Goal: Information Seeking & Learning: Learn about a topic

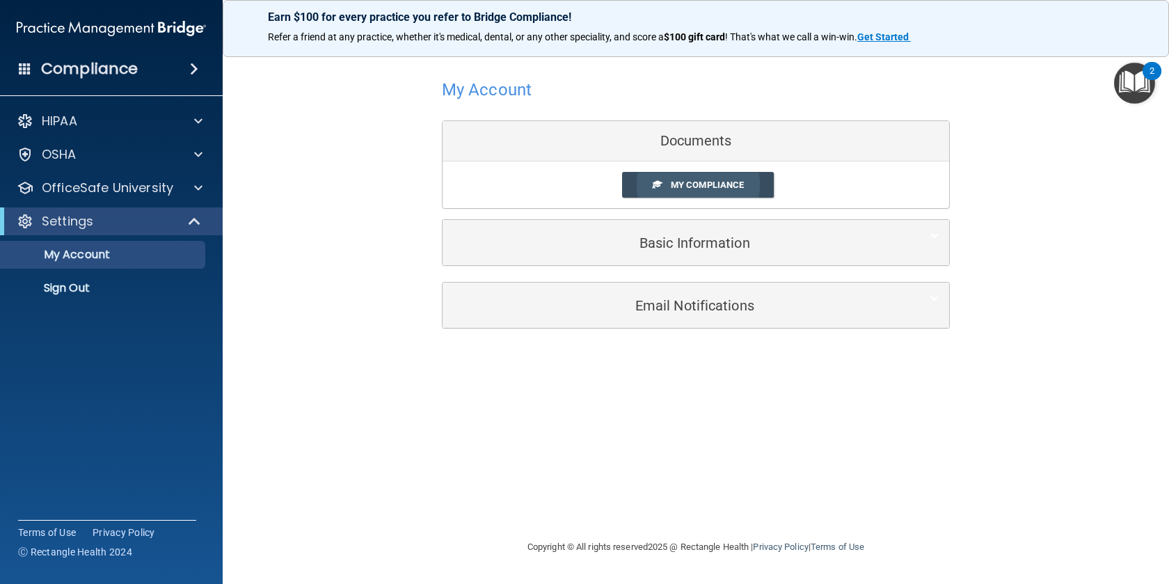
click at [679, 191] on link "My Compliance" at bounding box center [698, 185] width 152 height 26
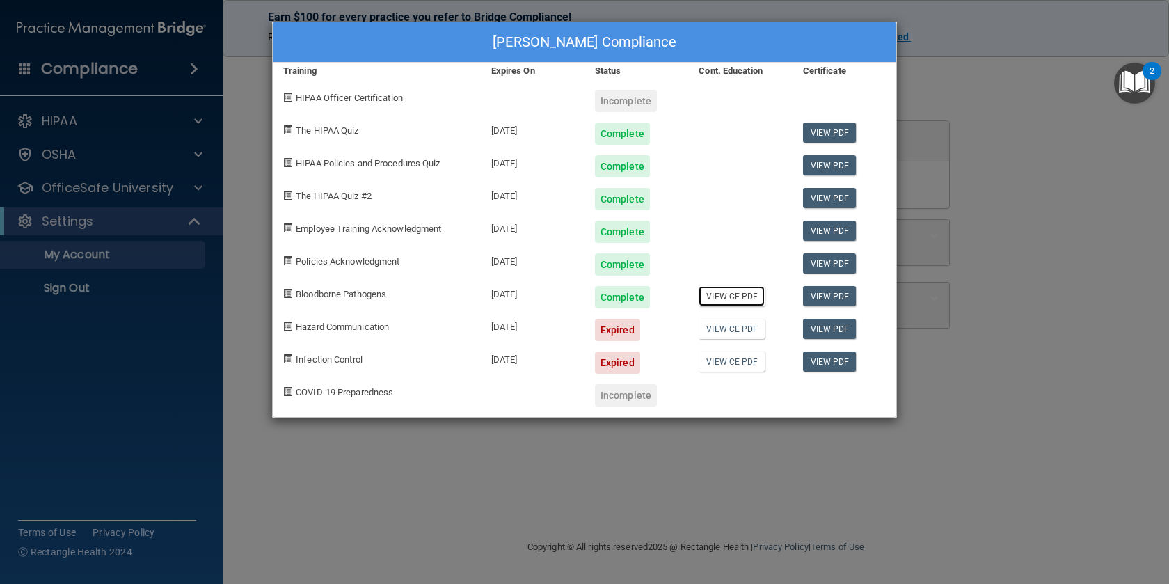
click at [724, 300] on link "View CE PDF" at bounding box center [732, 296] width 66 height 20
click at [622, 333] on div "Expired" at bounding box center [617, 330] width 45 height 22
click at [736, 296] on link "View CE PDF" at bounding box center [732, 296] width 66 height 20
click at [1045, 95] on div "[PERSON_NAME] Compliance Training Expires On Status Cont. Education Certificate…" at bounding box center [584, 292] width 1169 height 584
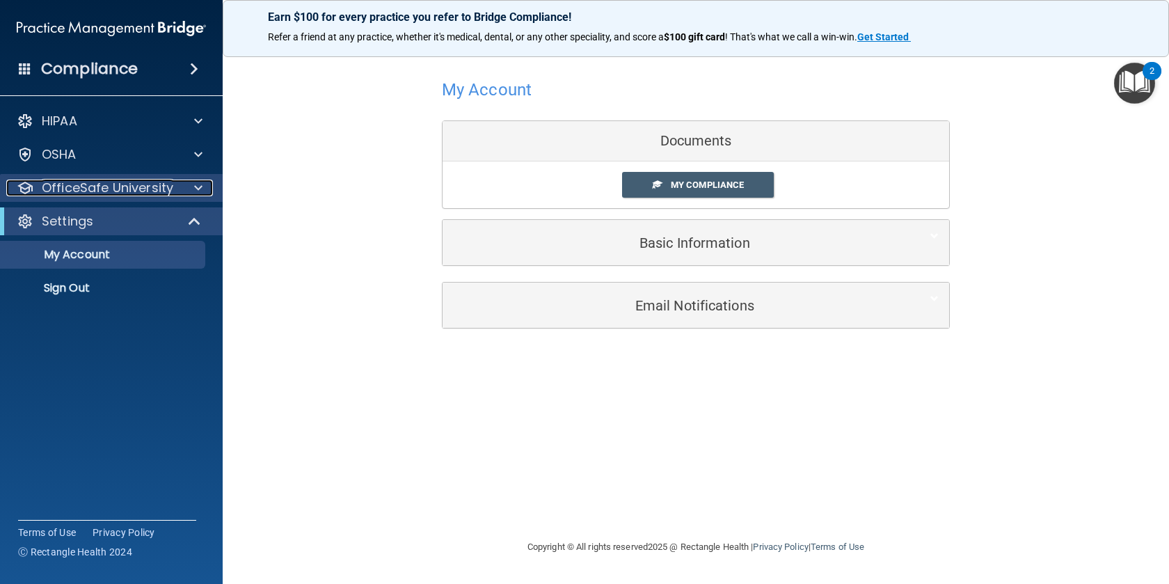
click at [52, 182] on p "OfficeSafe University" at bounding box center [108, 188] width 132 height 17
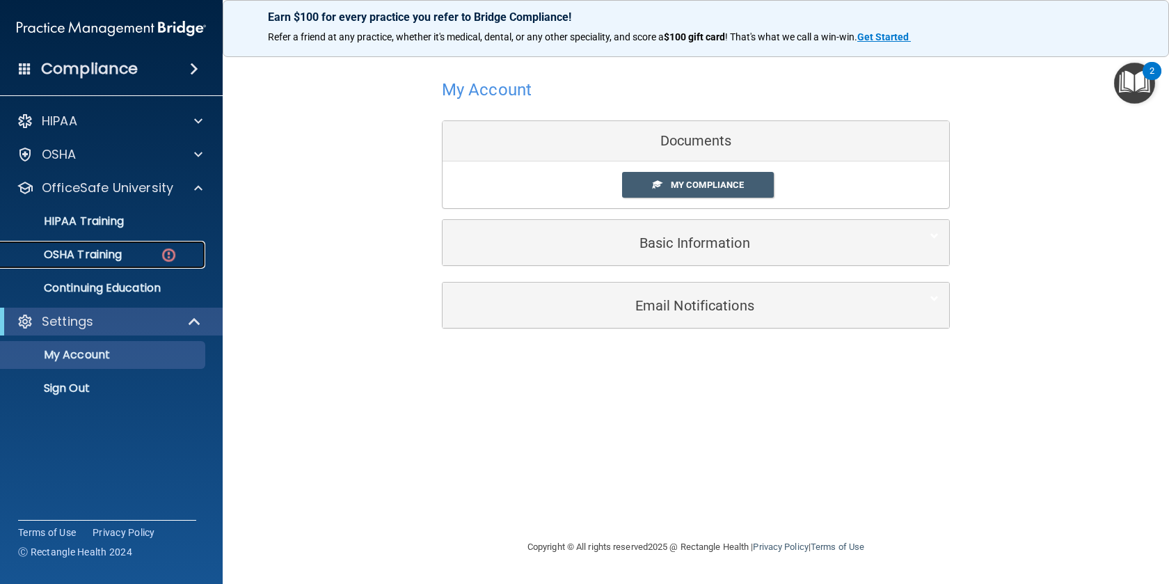
click at [106, 256] on p "OSHA Training" at bounding box center [65, 255] width 113 height 14
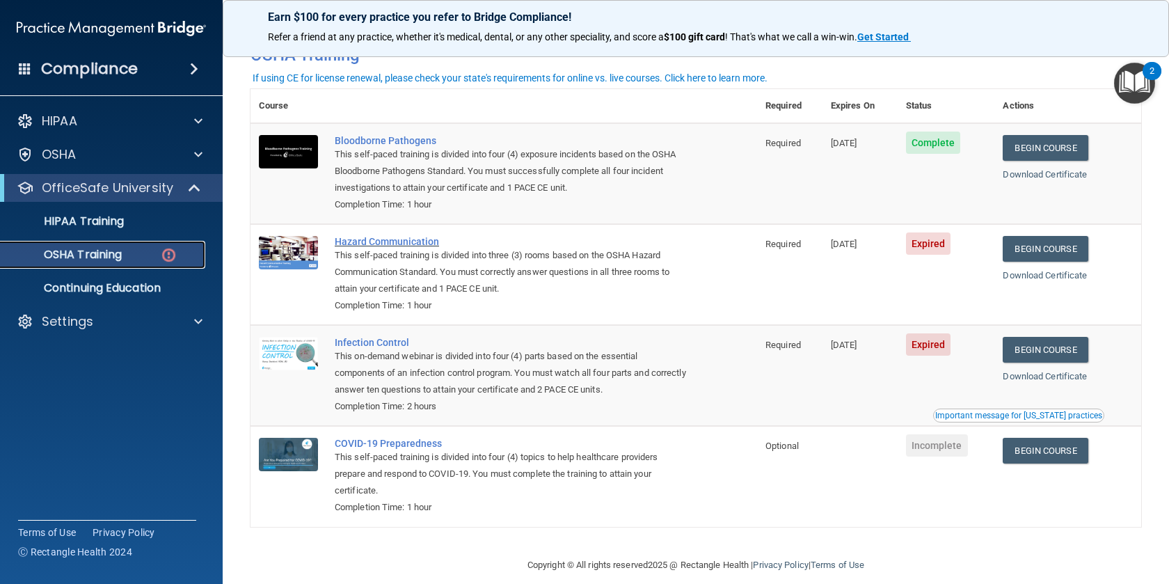
scroll to position [88, 0]
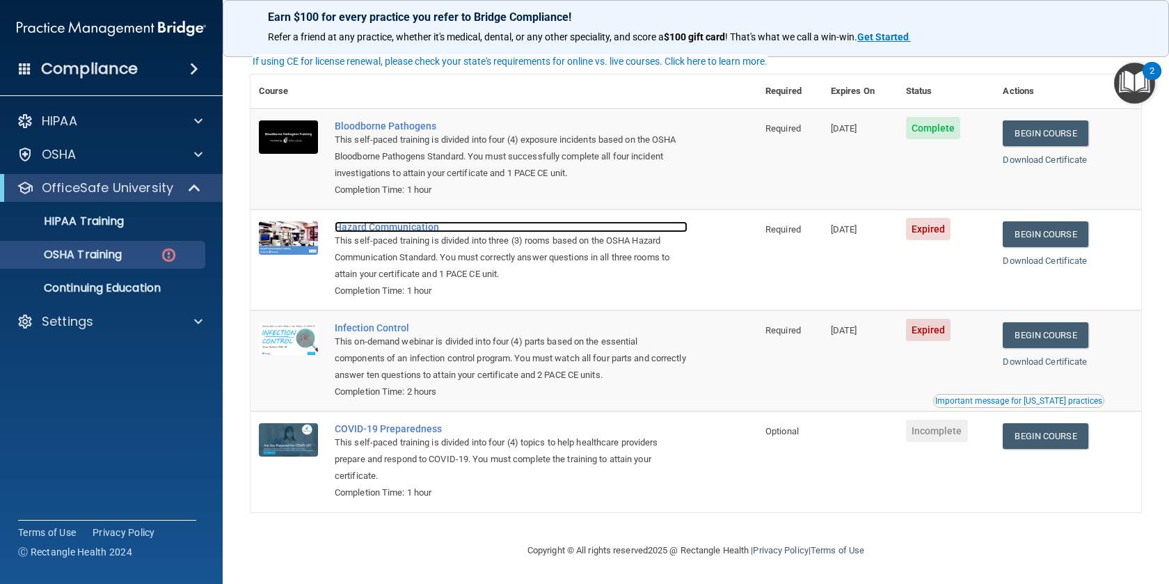
click at [412, 226] on div "Hazard Communication" at bounding box center [511, 226] width 353 height 11
click at [367, 225] on div "Hazard Communication" at bounding box center [511, 226] width 353 height 11
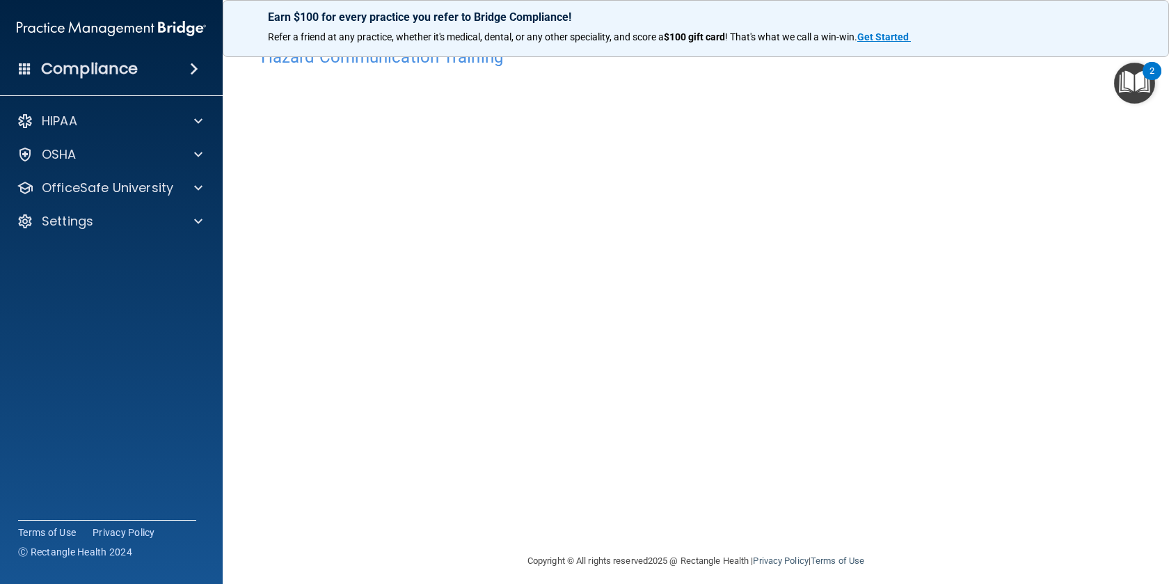
scroll to position [37, 0]
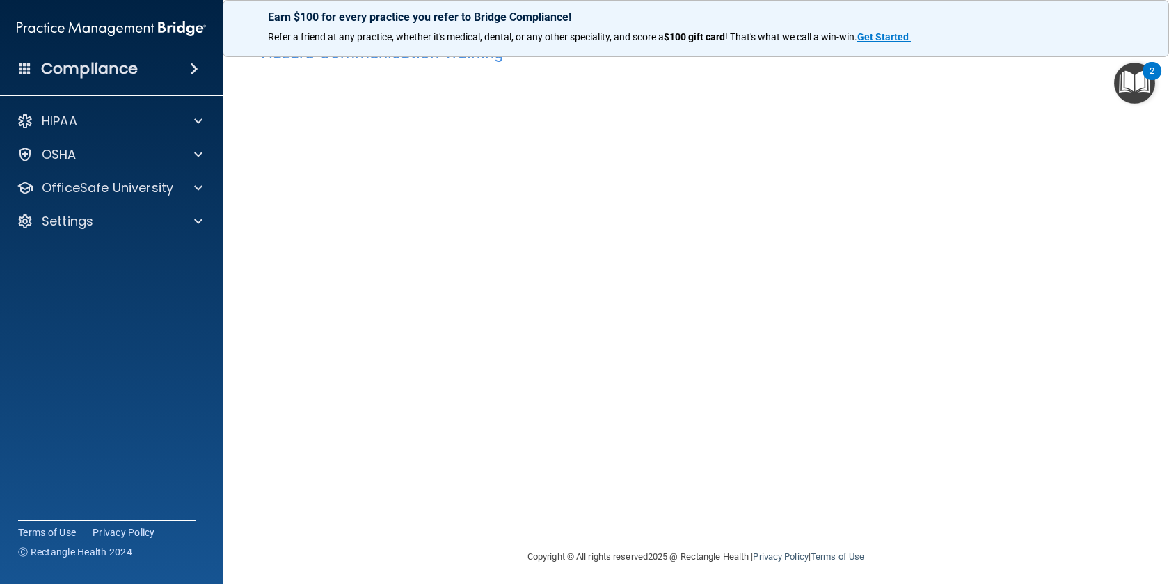
click at [1125, 98] on img "Open Resource Center, 2 new notifications" at bounding box center [1134, 83] width 41 height 41
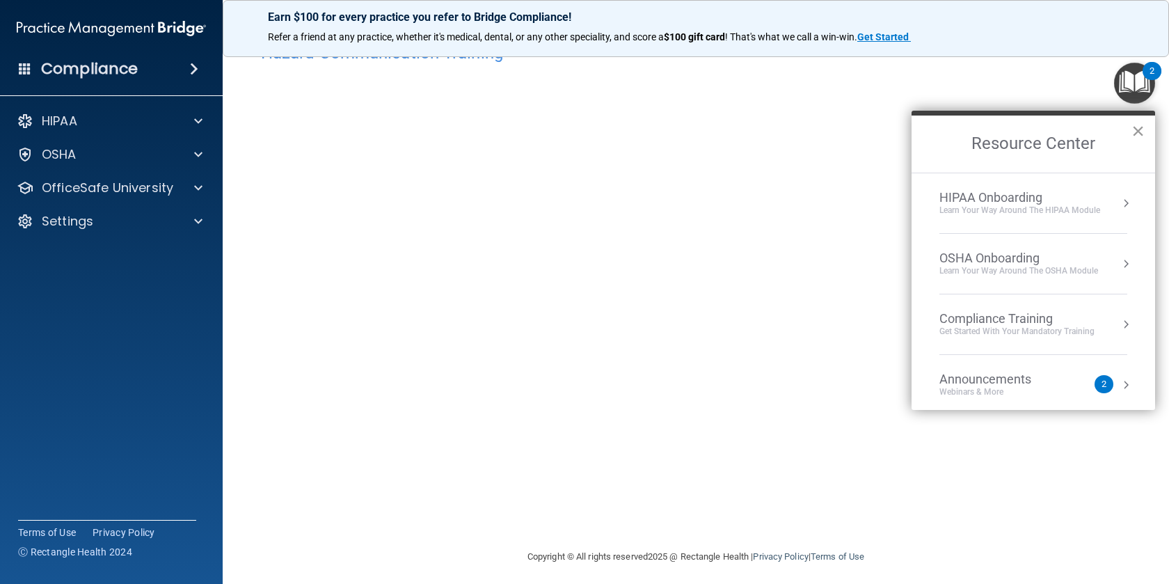
click at [1140, 134] on button "×" at bounding box center [1138, 131] width 13 height 22
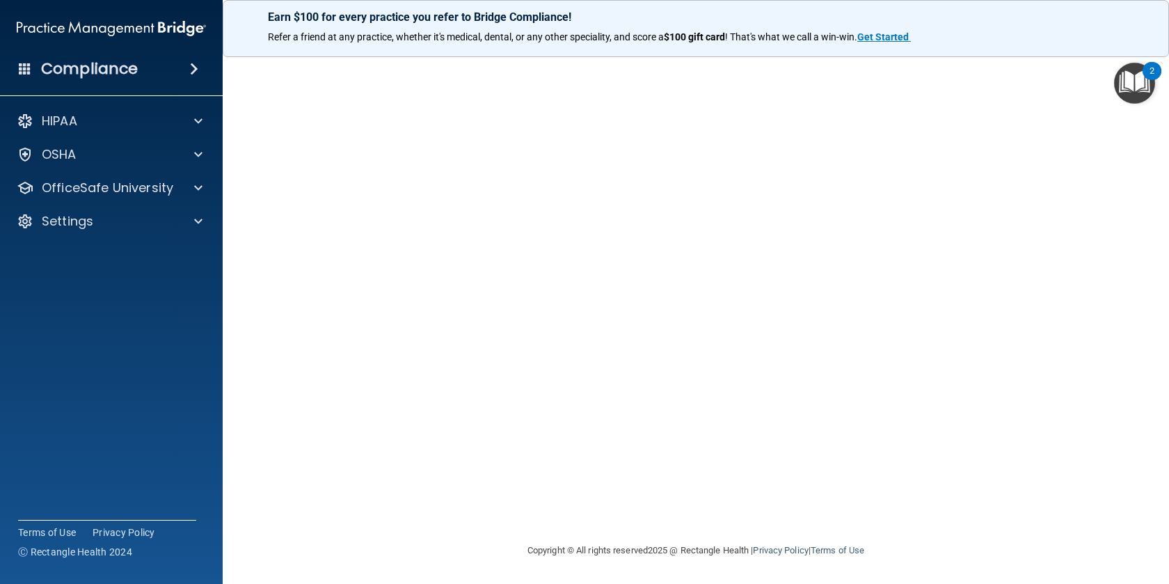
scroll to position [0, 0]
click at [453, 90] on h4 "Hazard Communication Training" at bounding box center [696, 90] width 870 height 18
click at [459, 88] on h4 "Hazard Communication Training" at bounding box center [696, 90] width 870 height 18
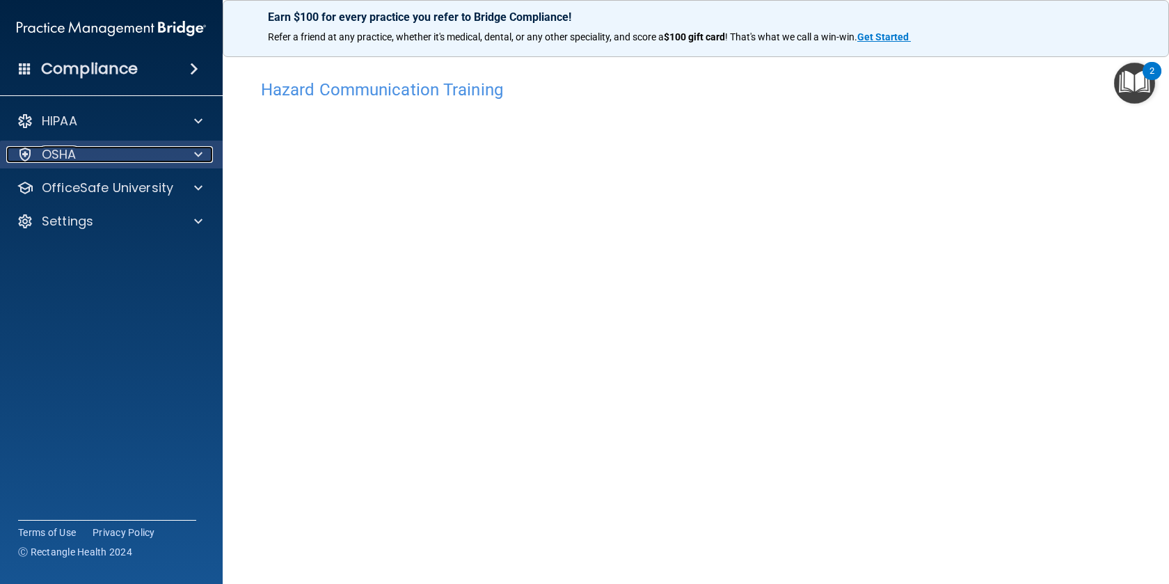
click at [193, 159] on div at bounding box center [196, 154] width 35 height 17
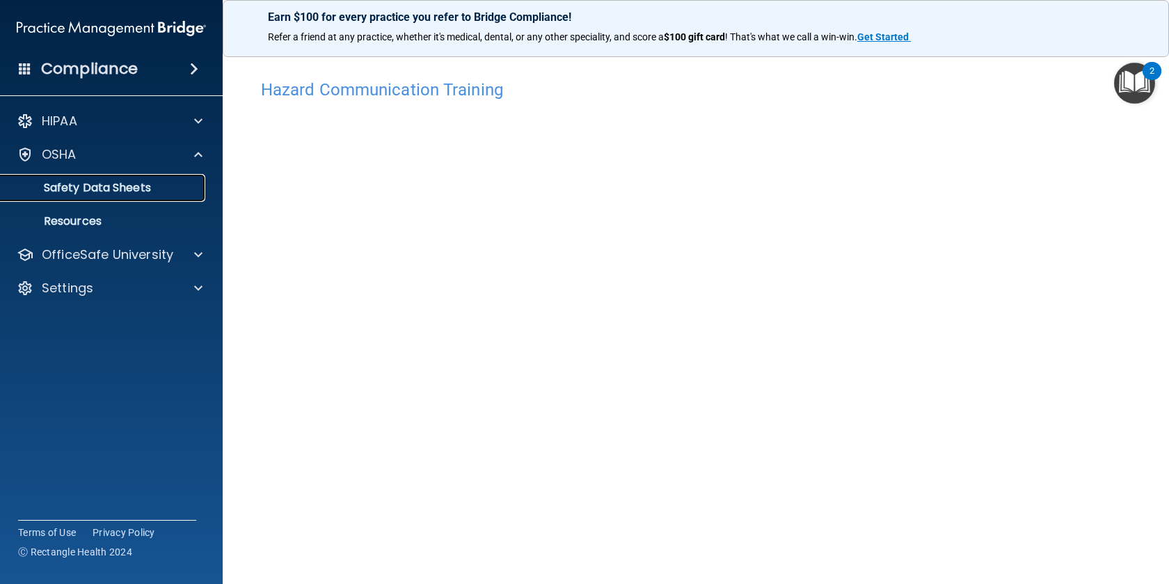
click at [168, 190] on p "Safety Data Sheets" at bounding box center [104, 188] width 190 height 14
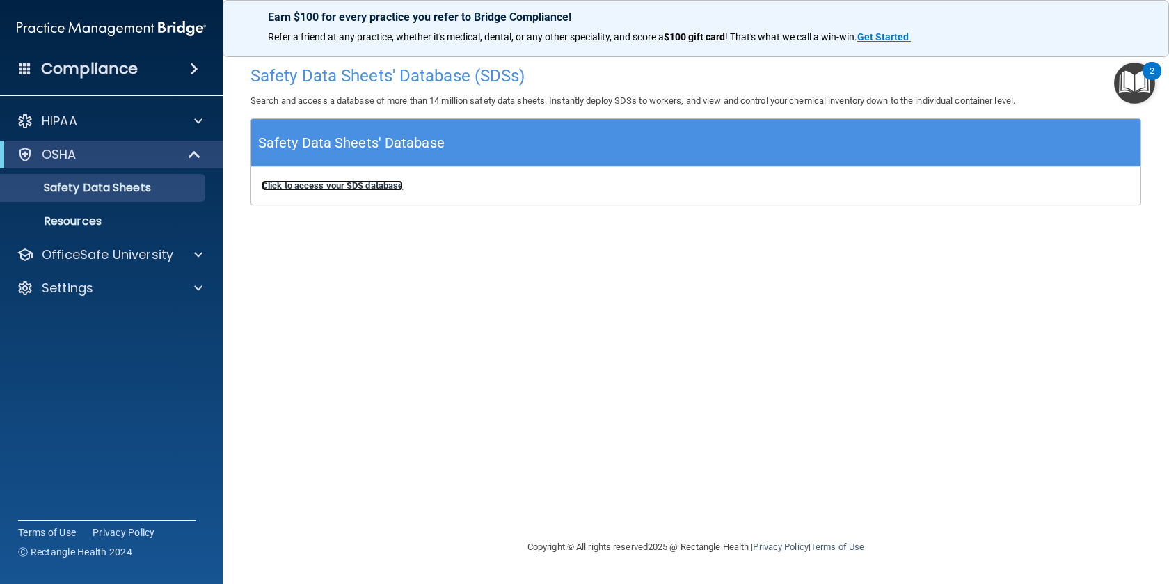
click at [372, 187] on b "Click to access your SDS database" at bounding box center [332, 185] width 141 height 10
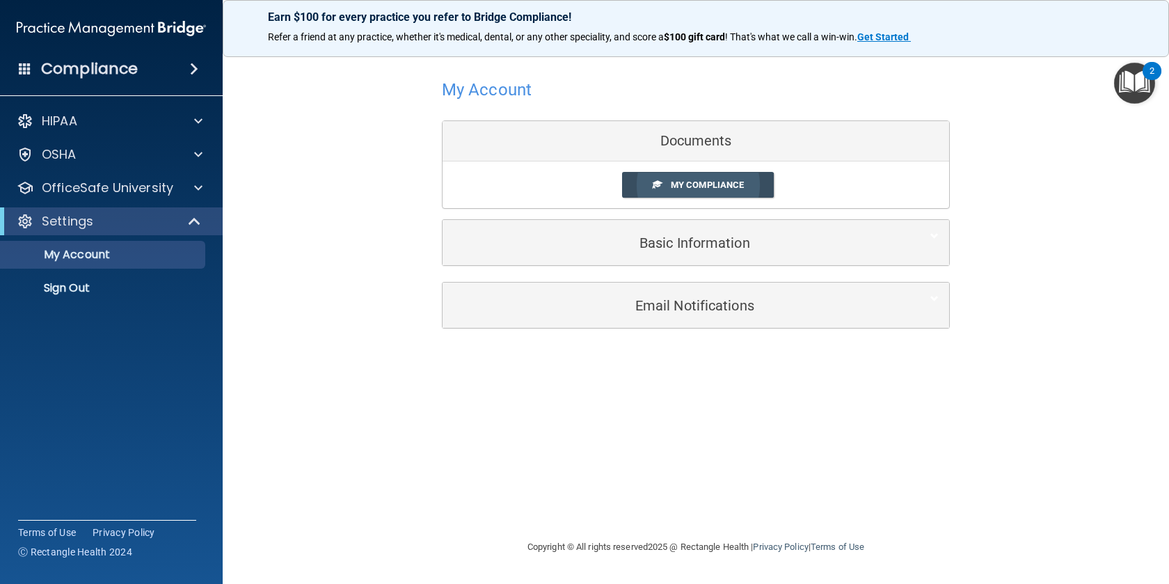
click at [713, 180] on span "My Compliance" at bounding box center [707, 185] width 73 height 10
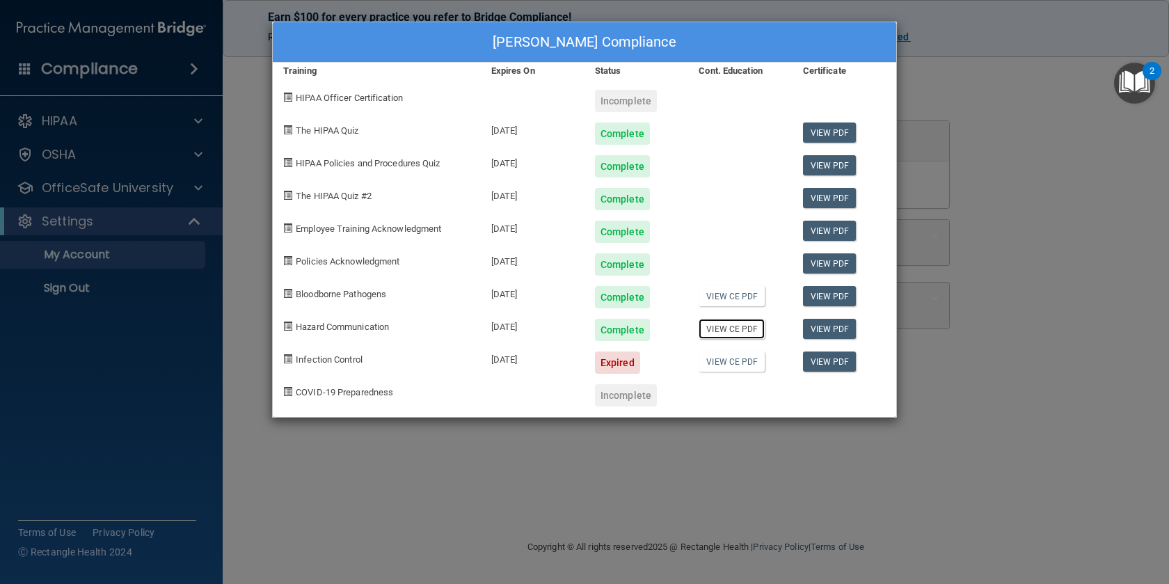
click at [725, 327] on link "View CE PDF" at bounding box center [732, 329] width 66 height 20
click at [599, 356] on div "Expired" at bounding box center [617, 362] width 45 height 22
click at [333, 359] on span "Infection Control" at bounding box center [329, 359] width 67 height 10
click at [1002, 70] on div "Erik Grant's Compliance Training Expires On Status Cont. Education Certificate …" at bounding box center [584, 292] width 1169 height 584
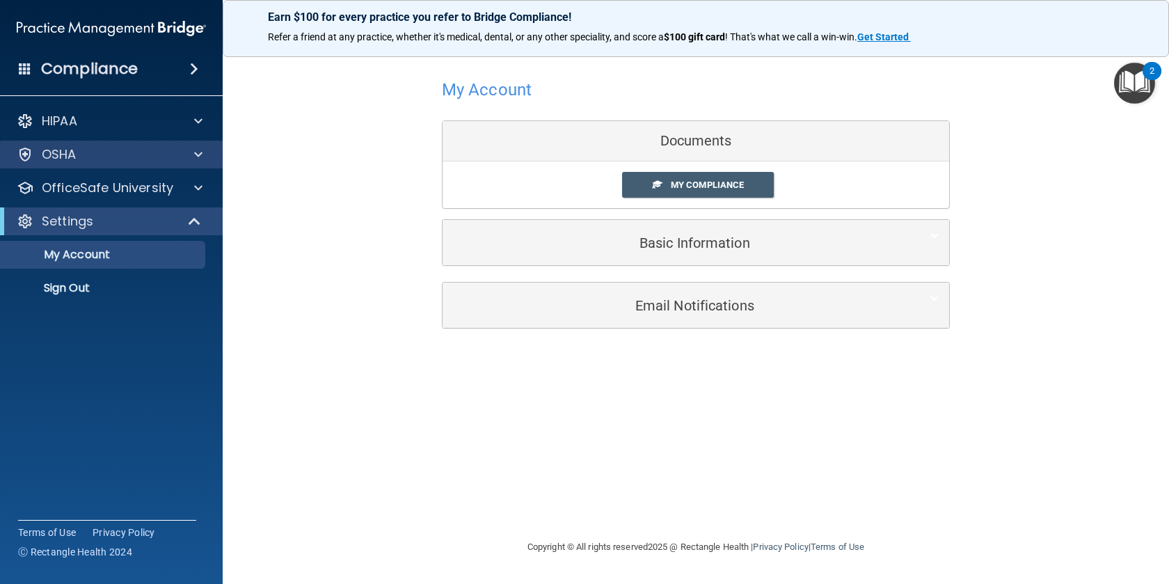
click at [126, 164] on div "OSHA" at bounding box center [111, 155] width 223 height 28
click at [198, 157] on span at bounding box center [198, 154] width 8 height 17
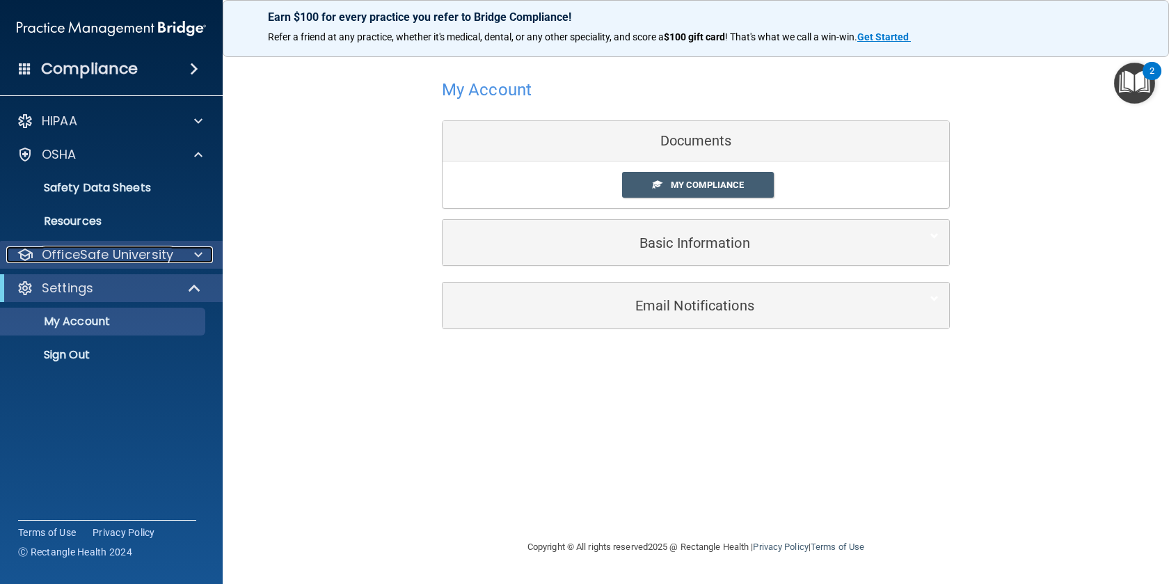
click at [189, 252] on div at bounding box center [196, 254] width 35 height 17
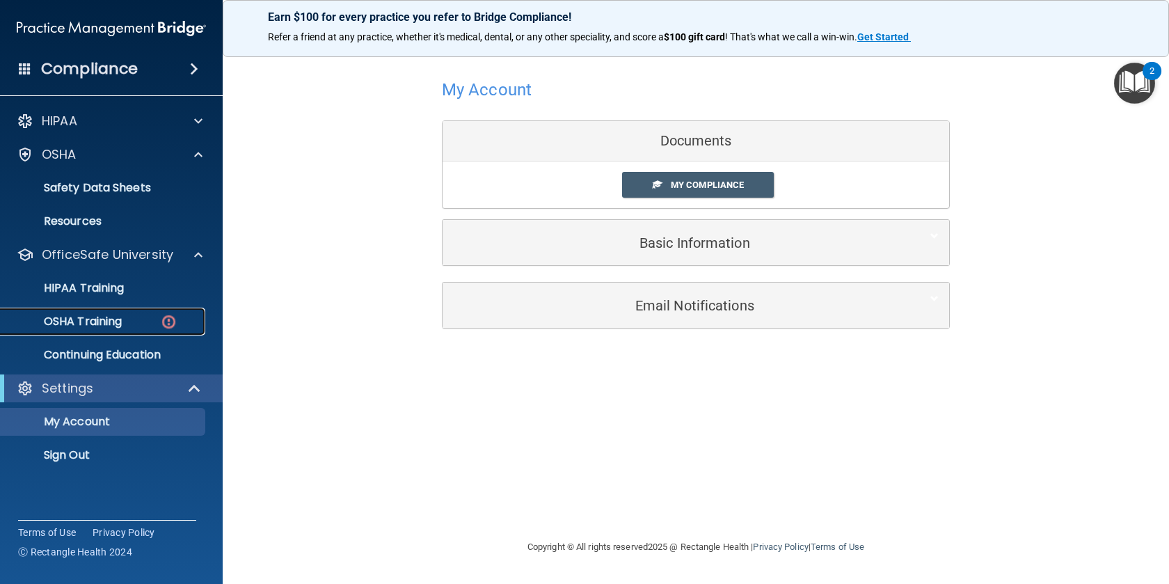
click at [124, 322] on div "OSHA Training" at bounding box center [104, 322] width 190 height 14
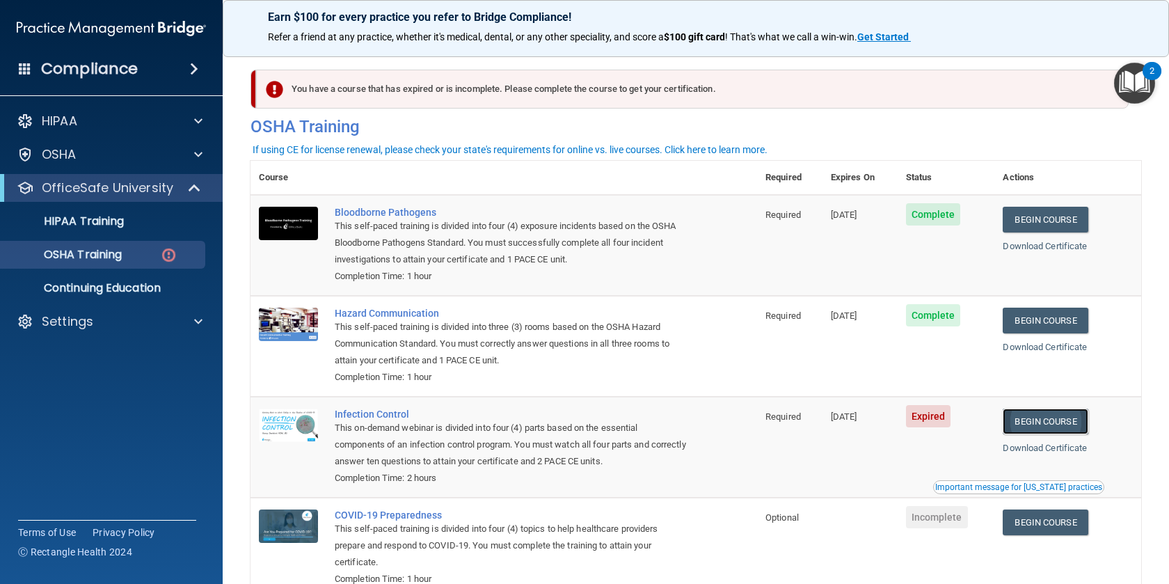
click at [1053, 423] on link "Begin Course" at bounding box center [1045, 422] width 85 height 26
